Goal: Task Accomplishment & Management: Manage account settings

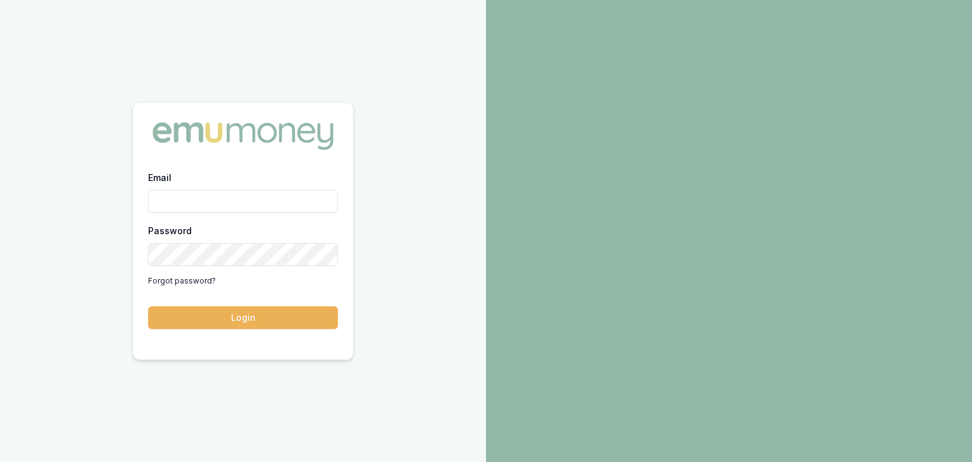
click at [176, 203] on input "Email" at bounding box center [243, 201] width 190 height 23
type input "[EMAIL_ADDRESS][PERSON_NAME][DOMAIN_NAME]"
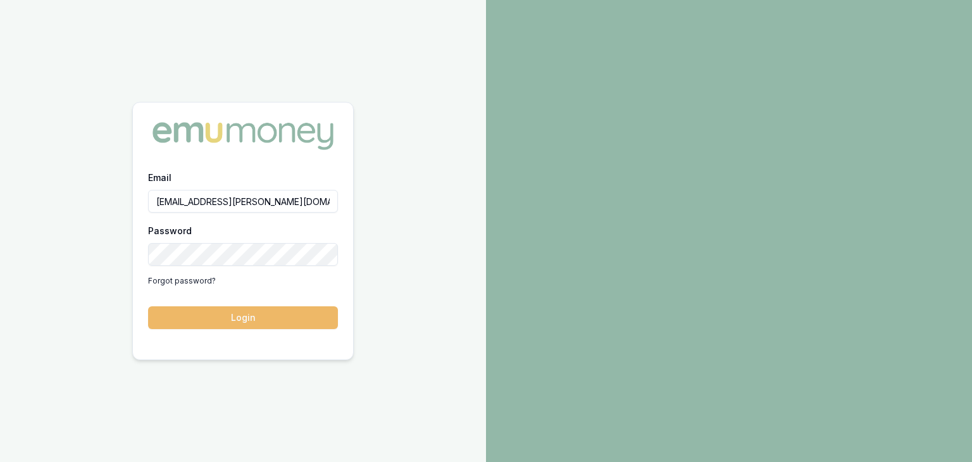
click at [275, 320] on button "Login" at bounding box center [243, 317] width 190 height 23
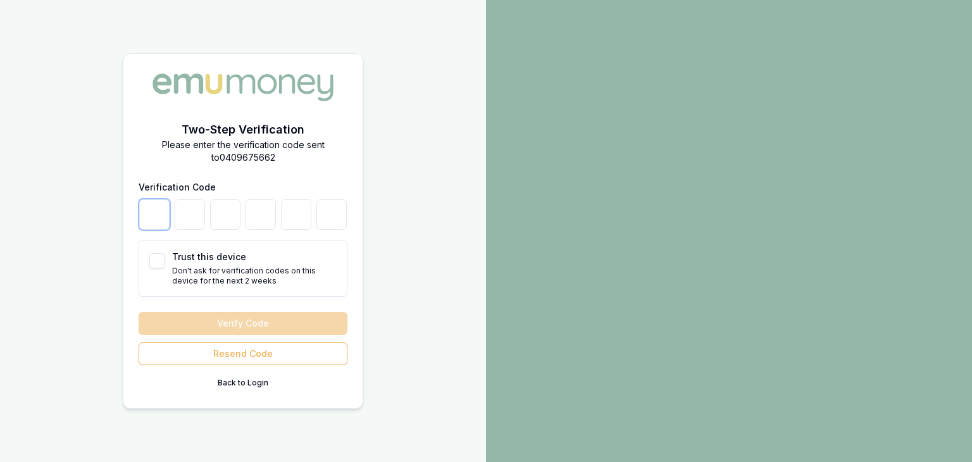
click at [156, 213] on input "number" at bounding box center [154, 214] width 30 height 30
type input "5"
type input "1"
type input "8"
type input "3"
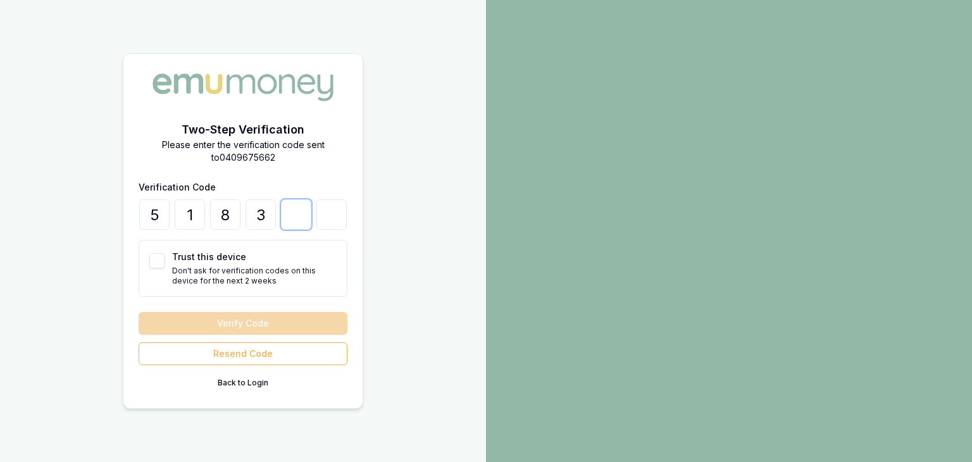
type input "4"
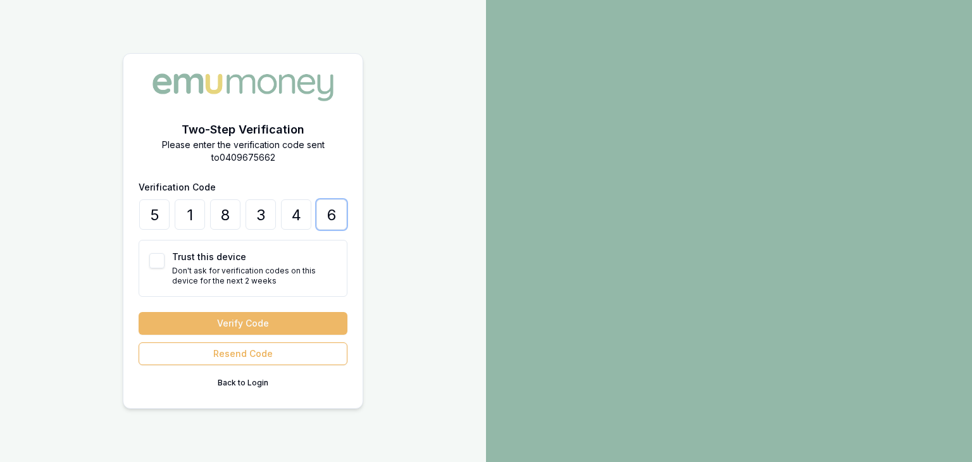
type input "6"
click at [233, 320] on button "Verify Code" at bounding box center [243, 323] width 209 height 23
